Goal: Register for event/course

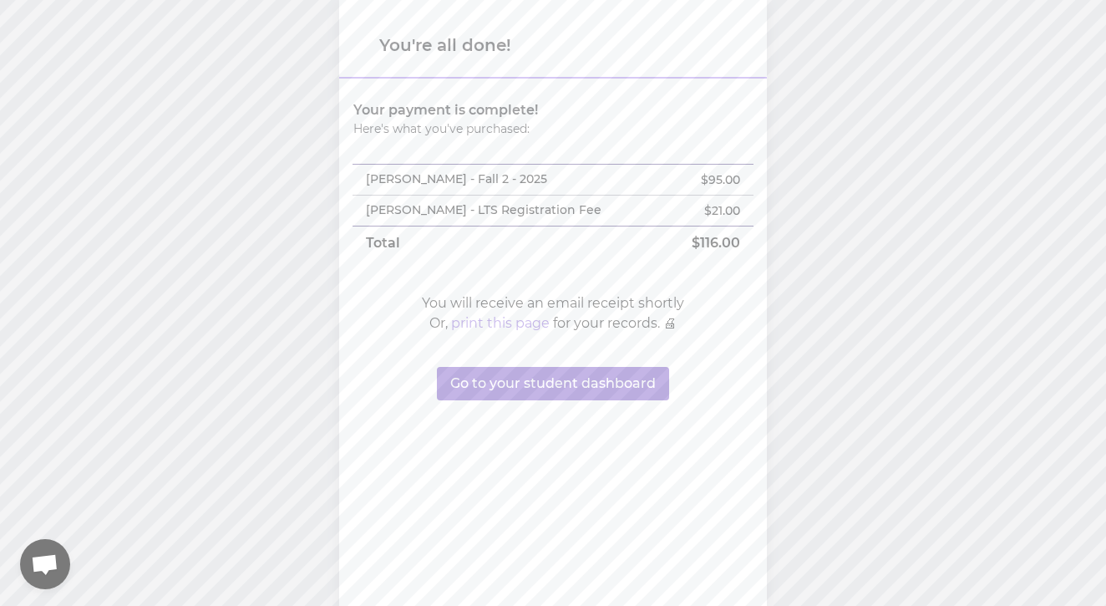
click at [592, 383] on button "Go to your student dashboard" at bounding box center [553, 383] width 232 height 33
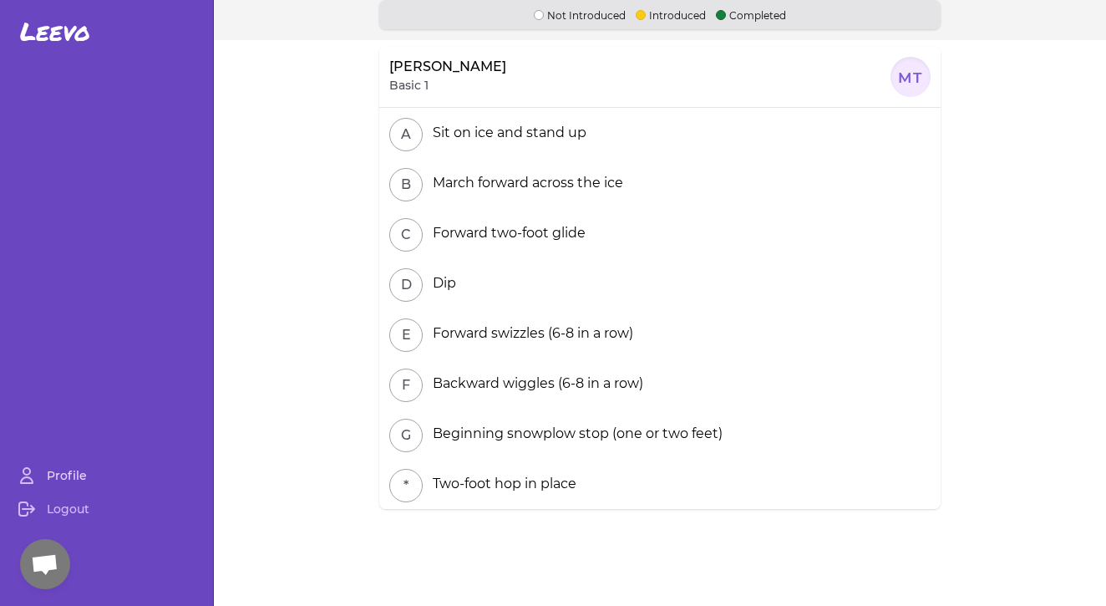
click at [60, 476] on link "Profile" at bounding box center [107, 475] width 200 height 33
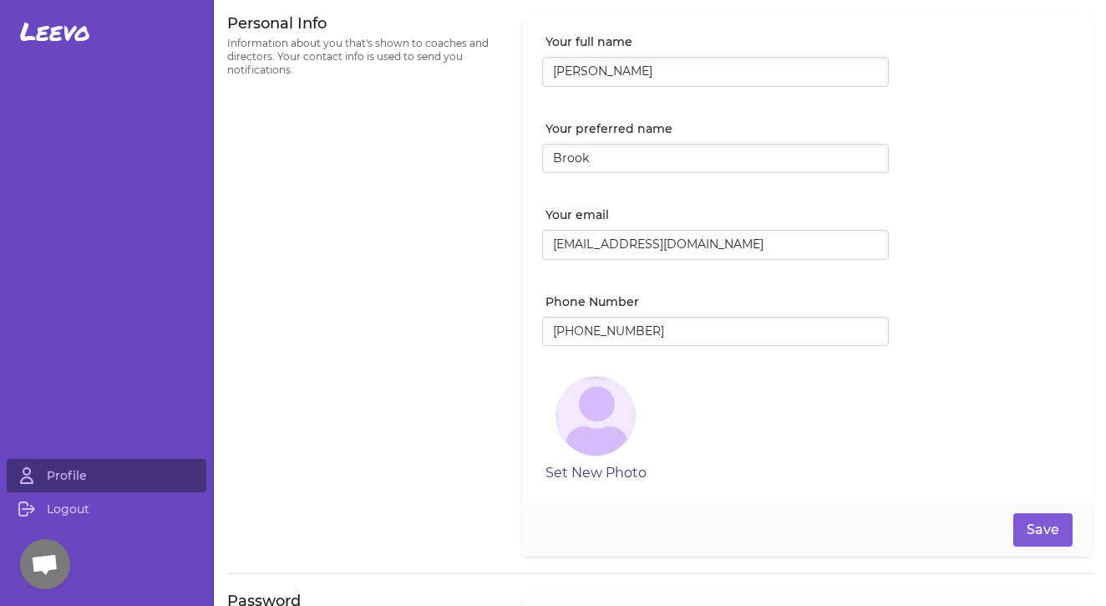
click at [602, 474] on button "Set New Photo" at bounding box center [595, 473] width 101 height 20
click at [1060, 525] on button "Save" at bounding box center [1042, 529] width 59 height 33
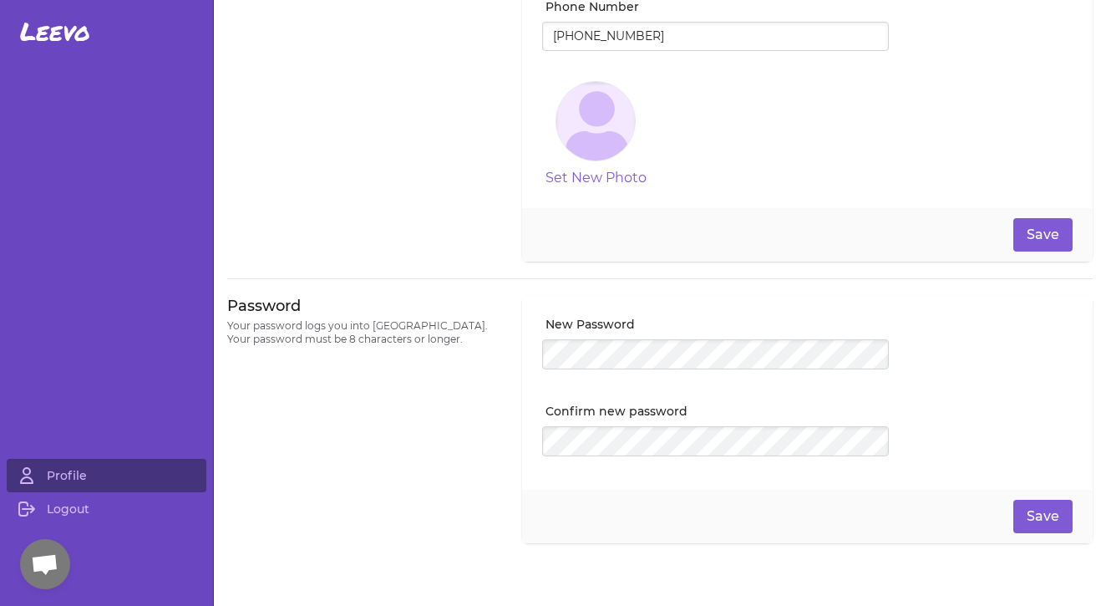
scroll to position [327, 0]
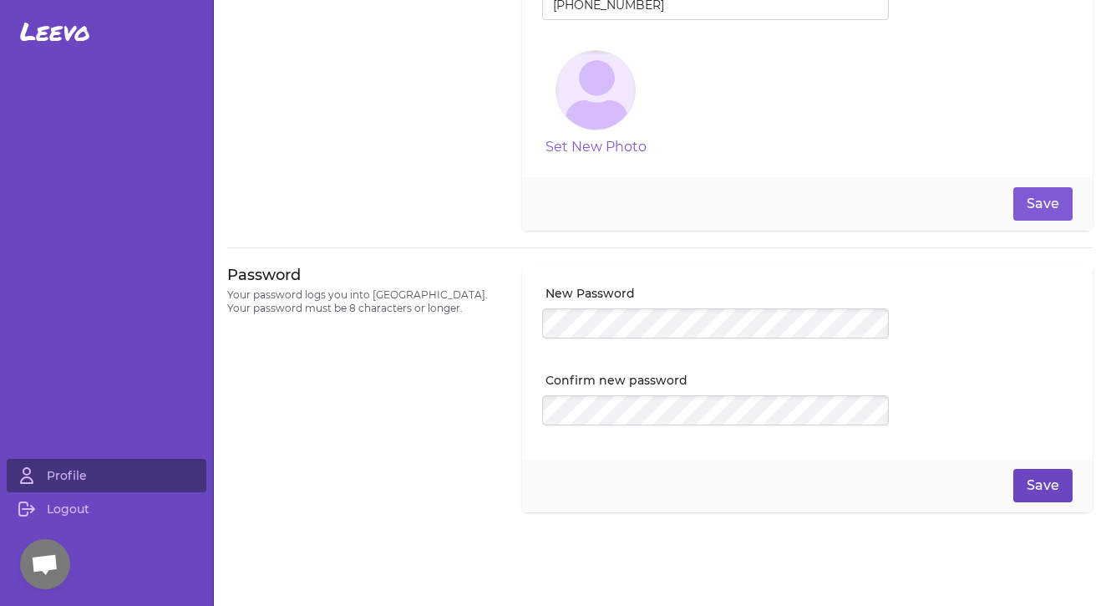
click at [1039, 488] on button "Save" at bounding box center [1042, 485] width 59 height 33
click at [38, 33] on span "Leevo" at bounding box center [55, 32] width 70 height 30
click at [1037, 479] on button "Save" at bounding box center [1042, 485] width 59 height 33
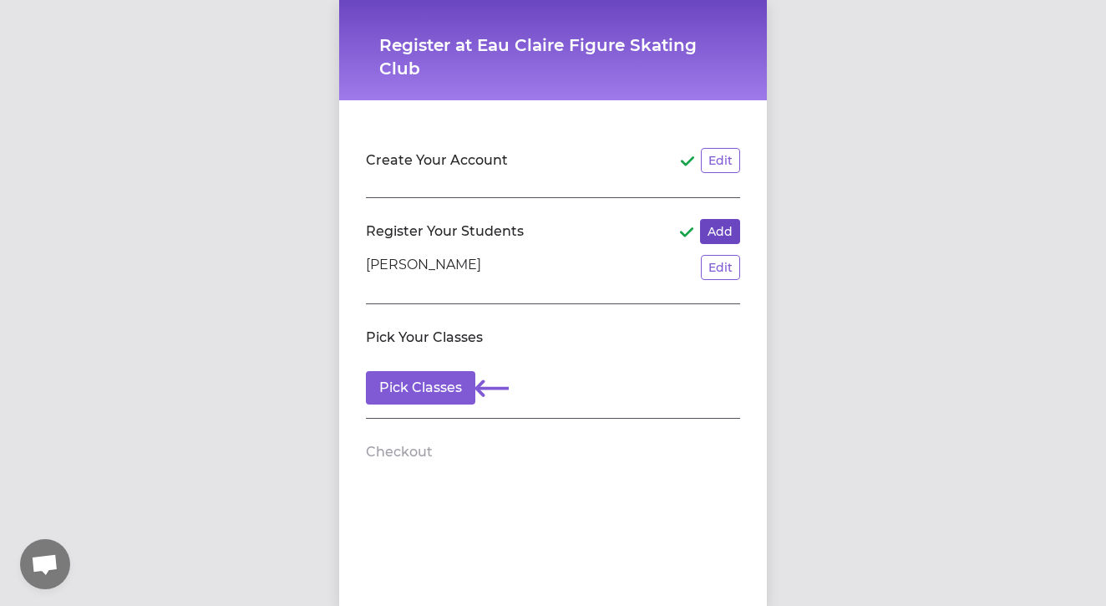
click at [717, 232] on button "Add" at bounding box center [720, 231] width 40 height 25
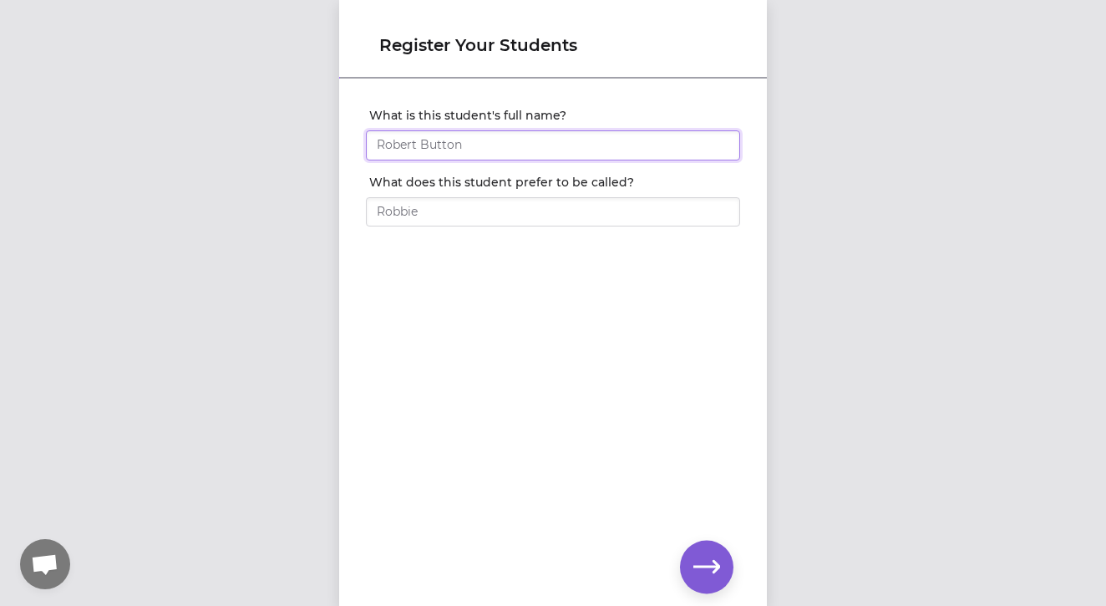
click at [502, 149] on input "What is this student's full name?" at bounding box center [553, 145] width 374 height 30
type input "Summit [PERSON_NAME]"
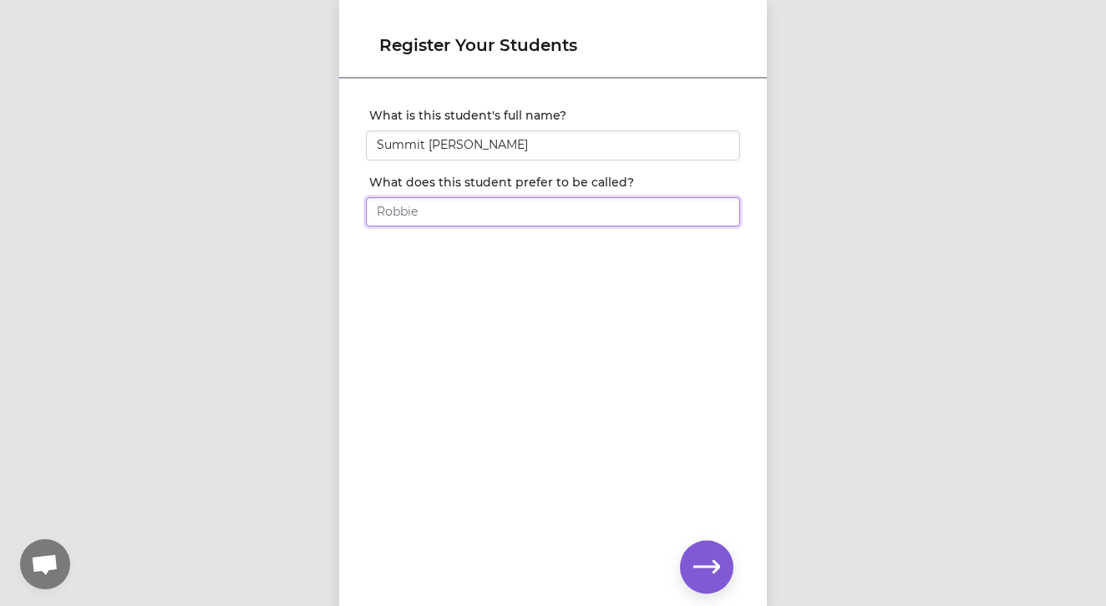
click at [462, 205] on input "What does this student prefer to be called?" at bounding box center [553, 212] width 374 height 30
type input "Summit"
click at [690, 561] on button "button" at bounding box center [706, 566] width 53 height 53
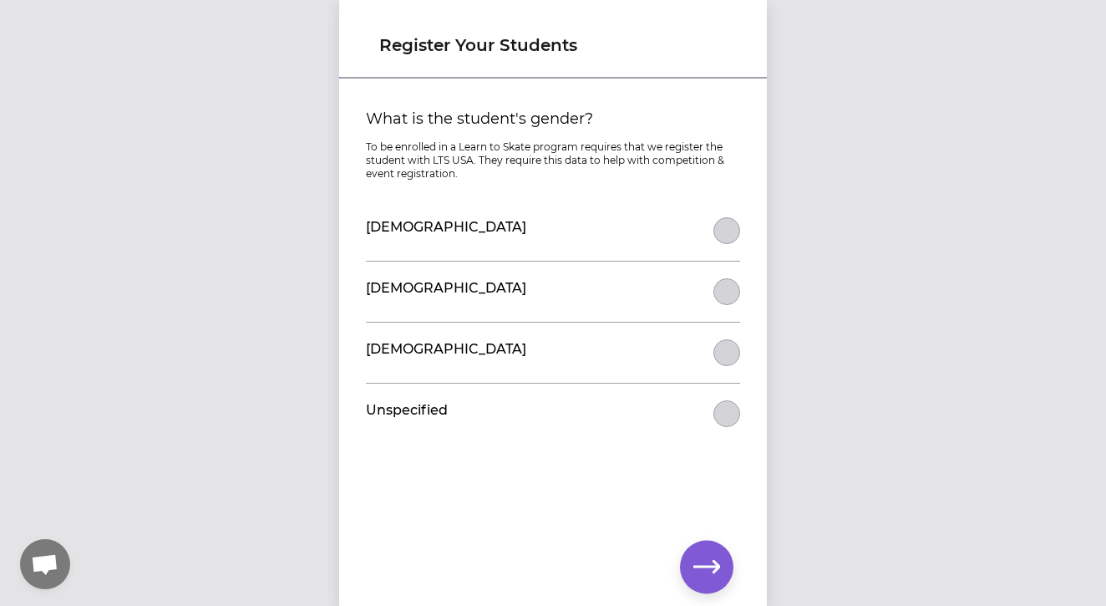
click at [730, 295] on button "What is the student's gender?" at bounding box center [726, 291] width 27 height 27
click at [698, 564] on icon "button" at bounding box center [706, 567] width 27 height 27
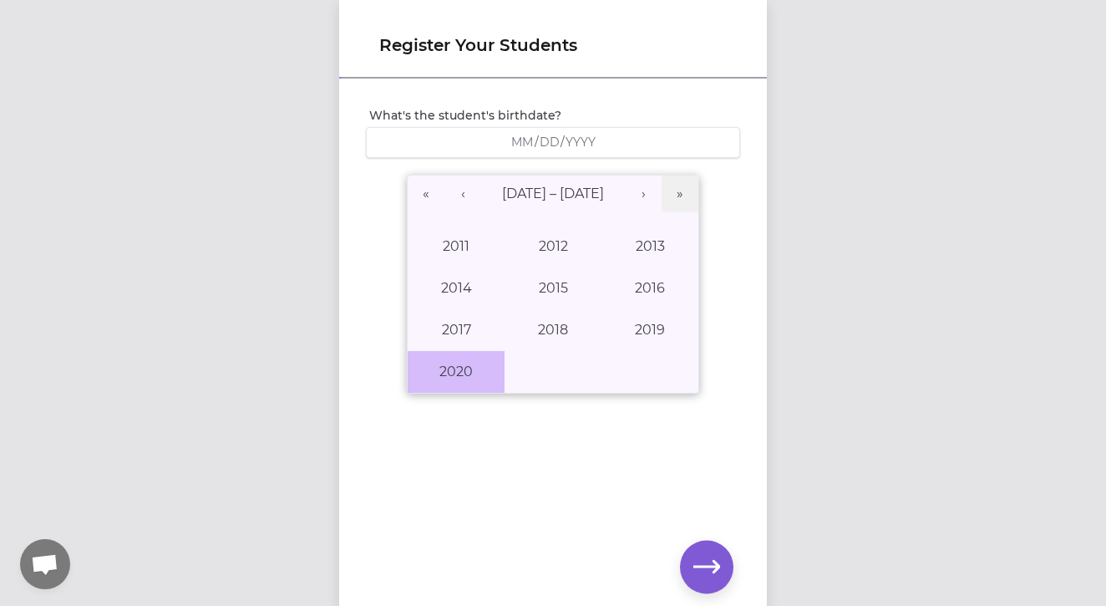
click at [443, 363] on button "2020" at bounding box center [456, 372] width 97 height 42
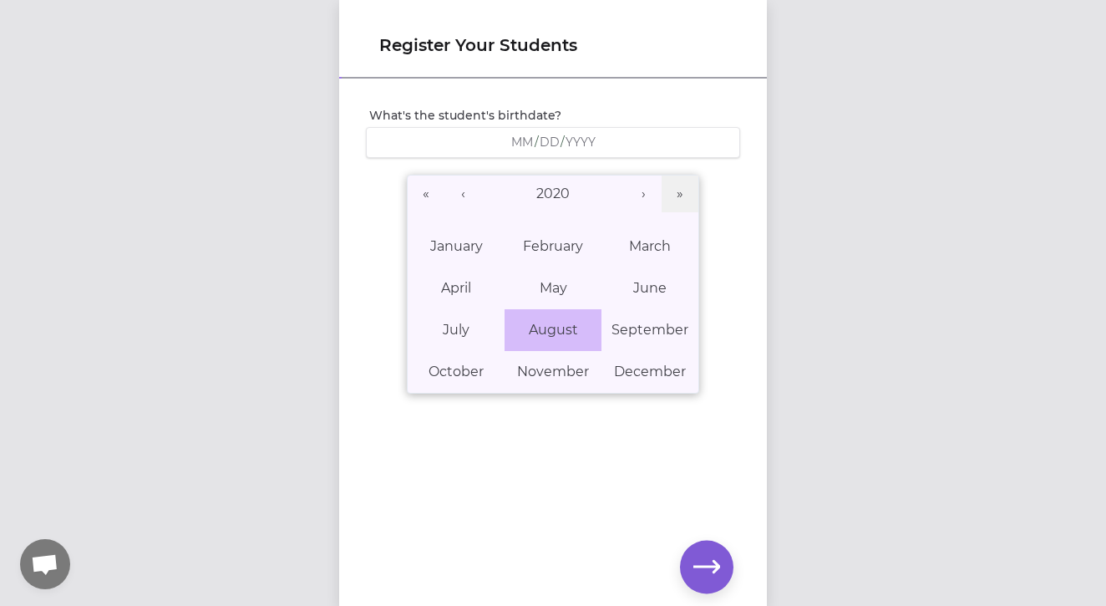
click at [567, 331] on abbr "August" at bounding box center [553, 330] width 49 height 16
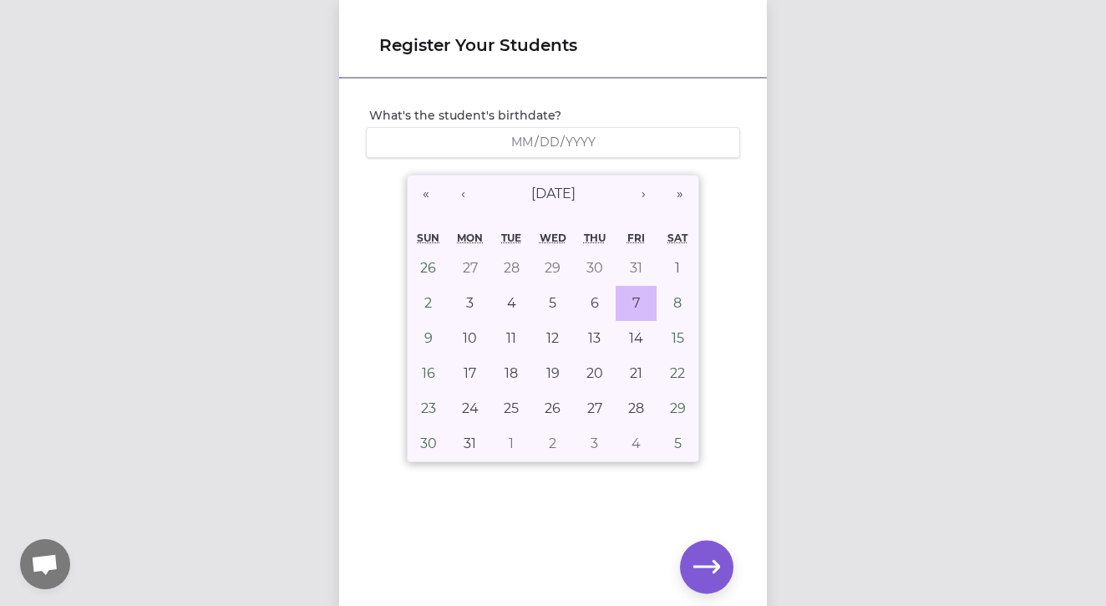
click at [629, 293] on button "7" at bounding box center [637, 303] width 42 height 35
type input "2020-08-07"
type input "8"
type input "7"
type input "2020"
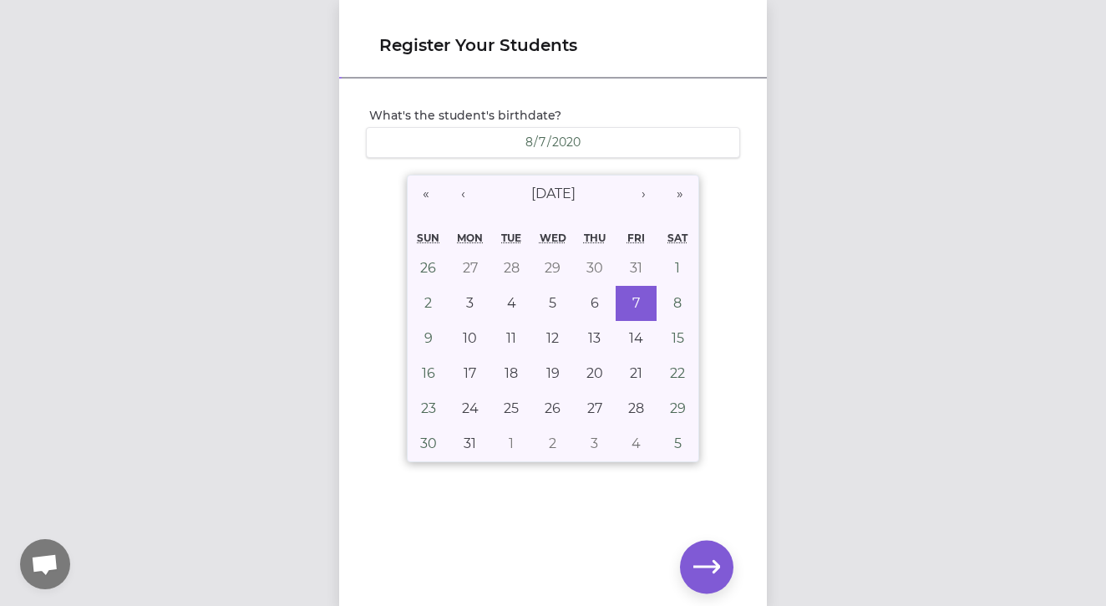
click at [689, 573] on button "button" at bounding box center [706, 566] width 53 height 53
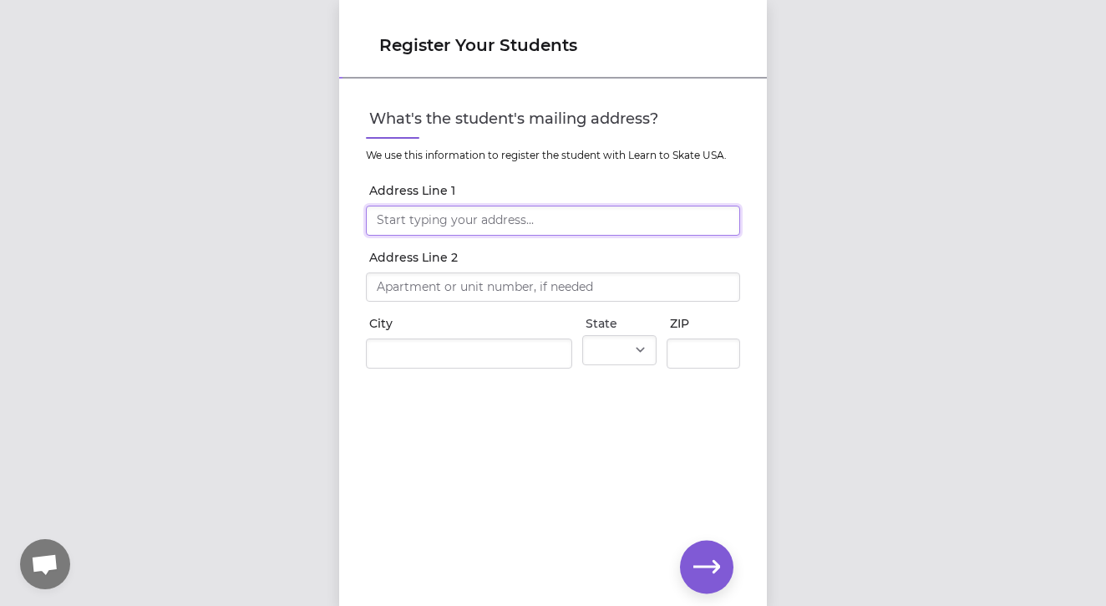
click at [429, 221] on input "Address Line 1" at bounding box center [553, 220] width 374 height 30
type input "1204 Timber Rd"
type input "Eau Claire"
select select "WI"
type input "54701"
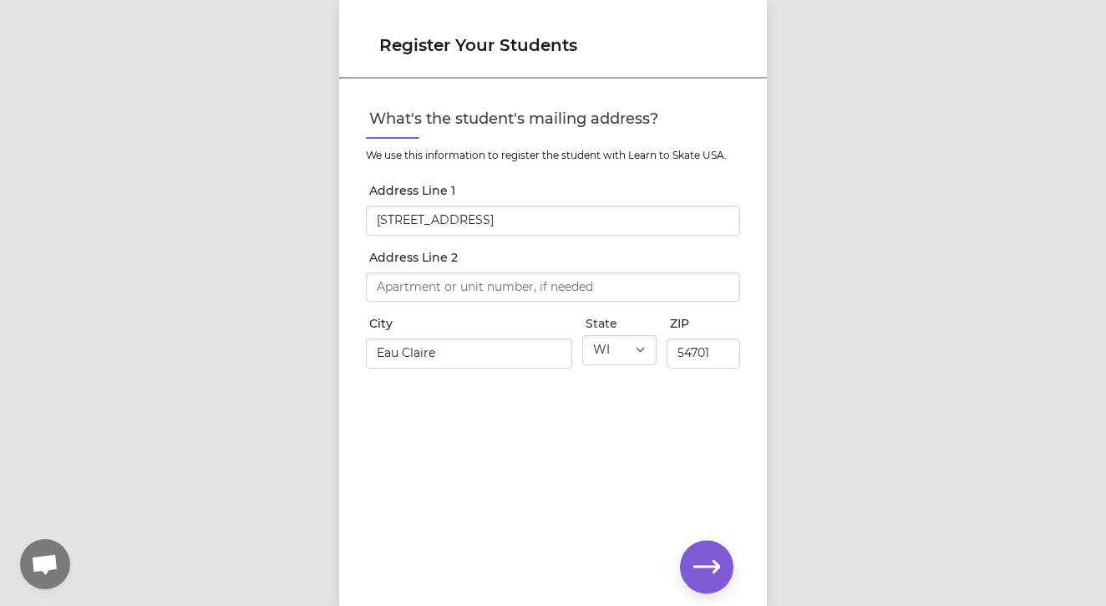
click at [708, 564] on icon "button" at bounding box center [706, 567] width 27 height 27
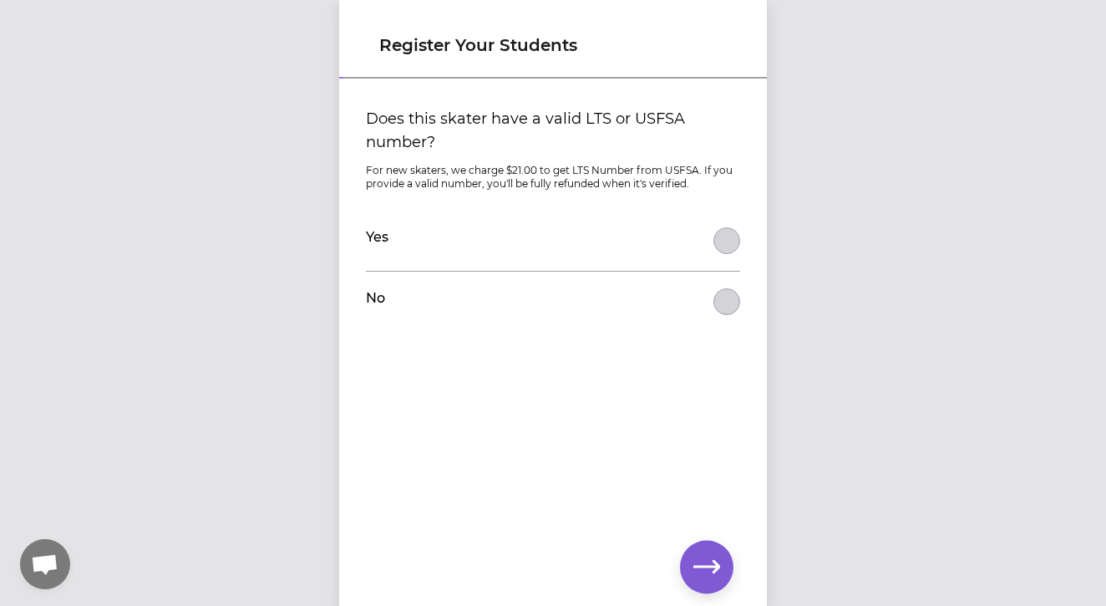
click at [724, 306] on button "Does this skater have a valid LTS or USFSA number?" at bounding box center [726, 301] width 27 height 27
click at [709, 564] on icon "button" at bounding box center [706, 567] width 27 height 27
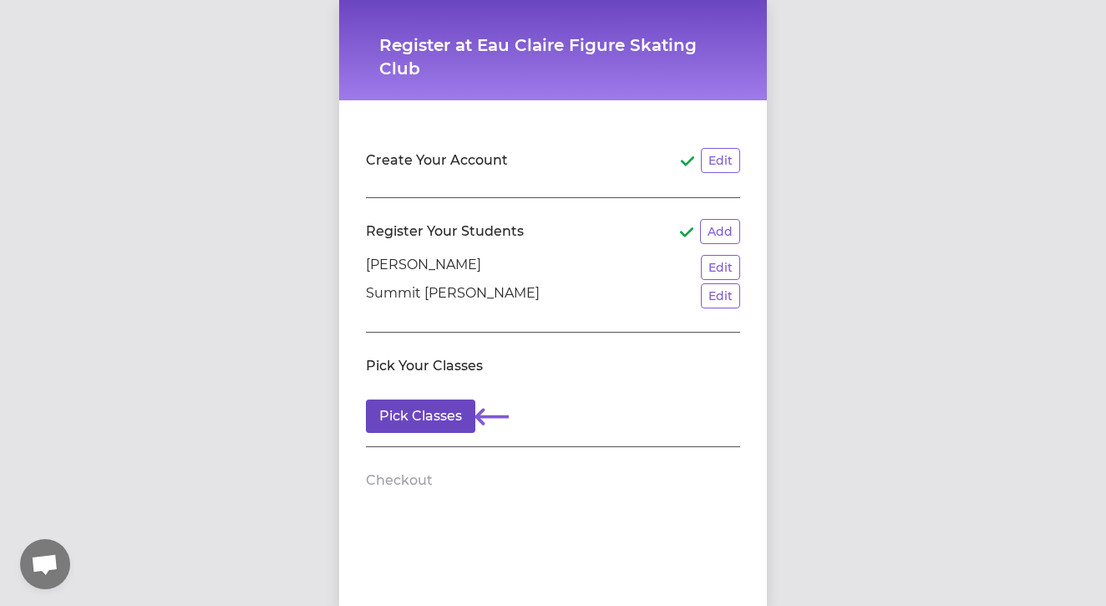
click at [405, 423] on button "Pick Classes" at bounding box center [420, 415] width 109 height 33
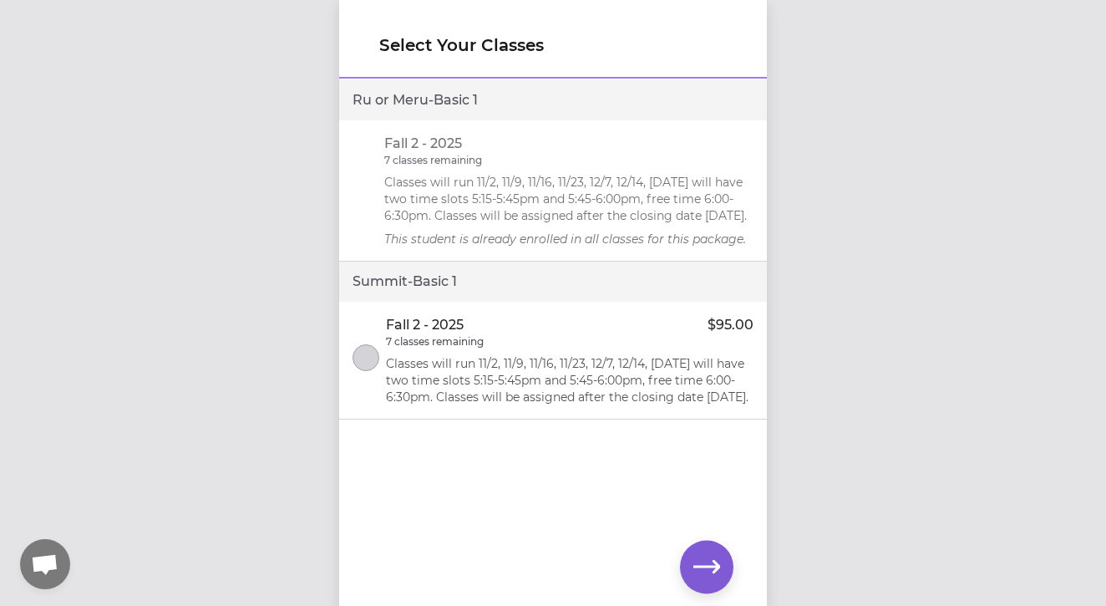
click at [370, 371] on button "select class" at bounding box center [365, 357] width 27 height 27
click at [706, 568] on icon "button" at bounding box center [706, 567] width 27 height 27
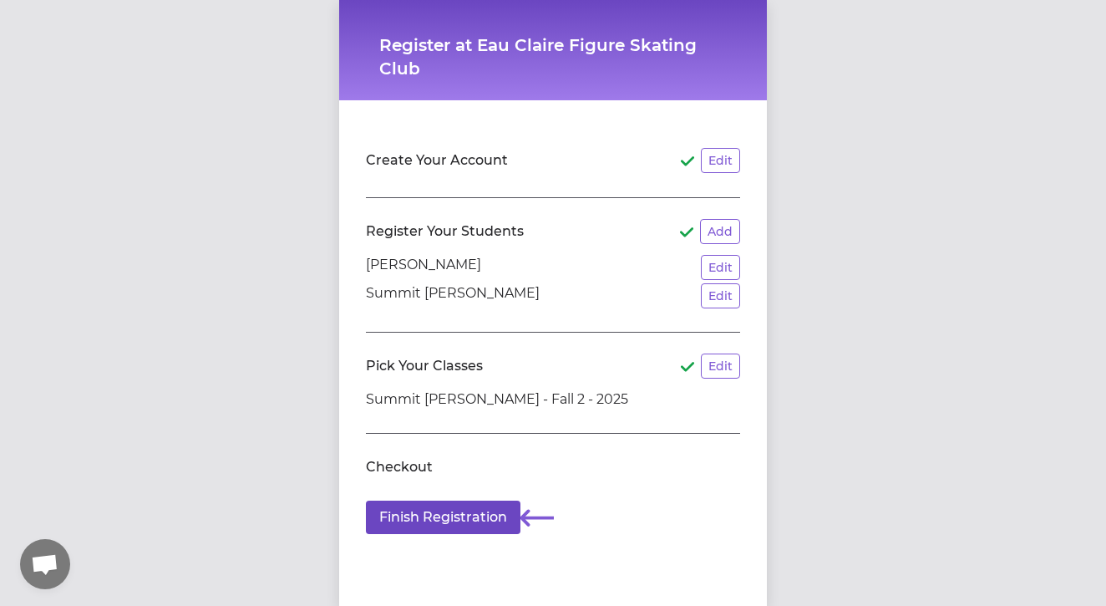
click at [463, 512] on button "Finish Registration" at bounding box center [443, 516] width 155 height 33
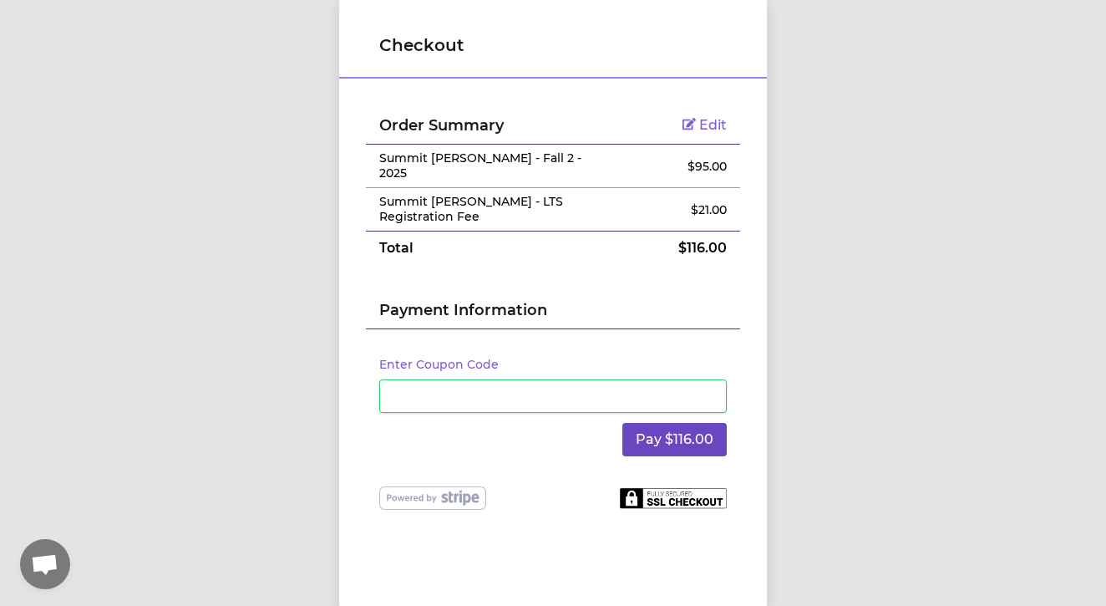
click at [657, 423] on button "Pay $116.00" at bounding box center [674, 439] width 104 height 33
